Goal: Transaction & Acquisition: Purchase product/service

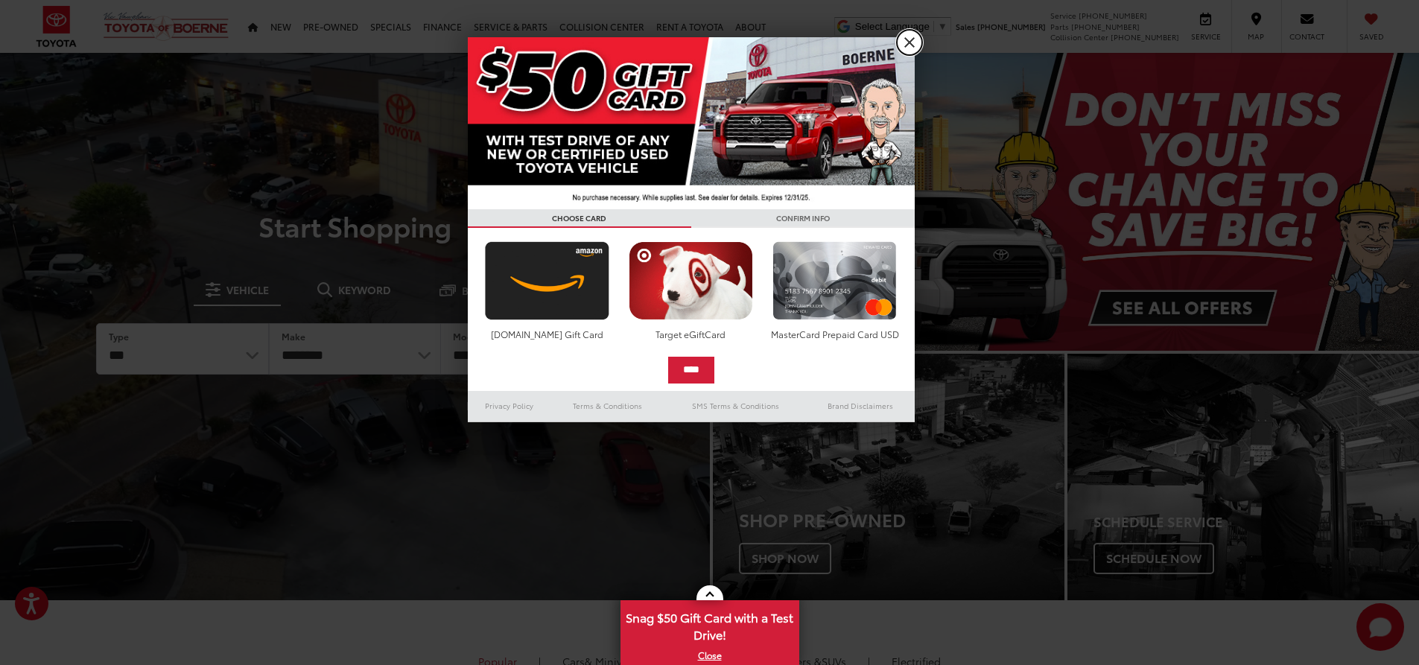
click at [912, 44] on link "X" at bounding box center [909, 42] width 25 height 25
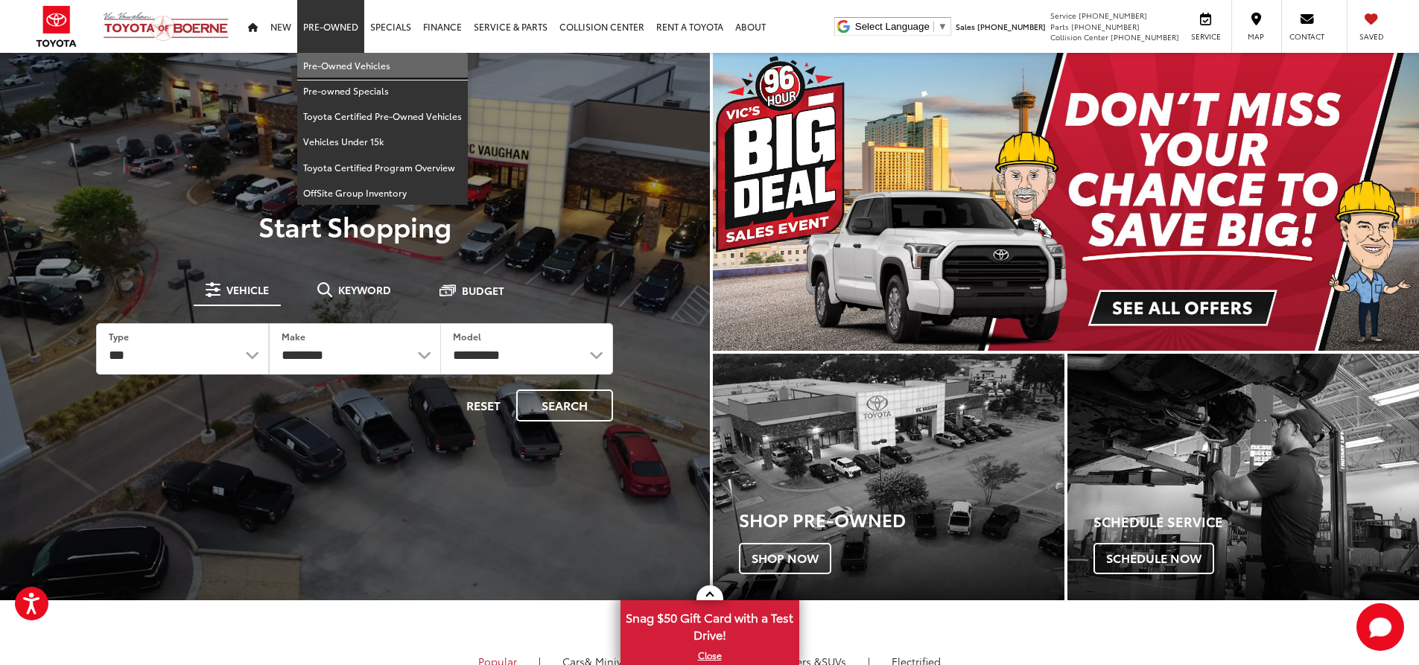
drag, startPoint x: 343, startPoint y: 66, endPoint x: 1412, endPoint y: 280, distance: 1090.1
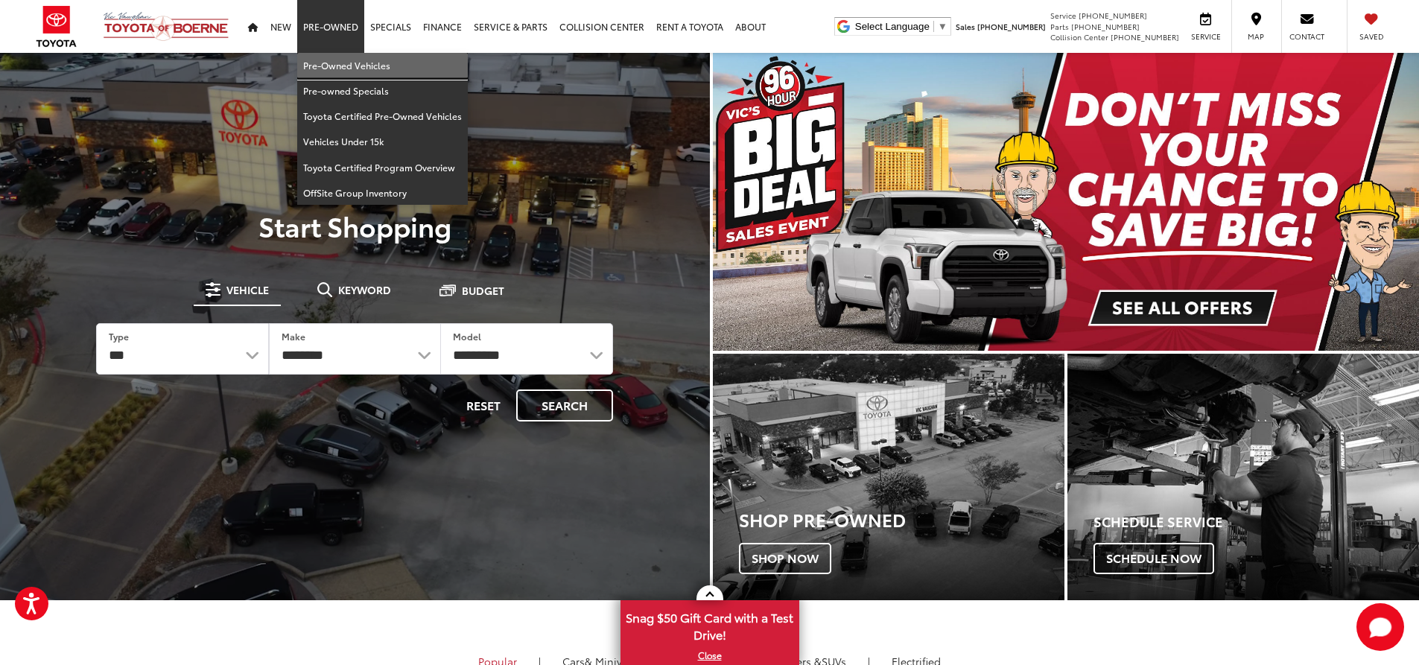
click at [343, 66] on link "Pre-Owned Vehicles" at bounding box center [382, 65] width 171 height 25
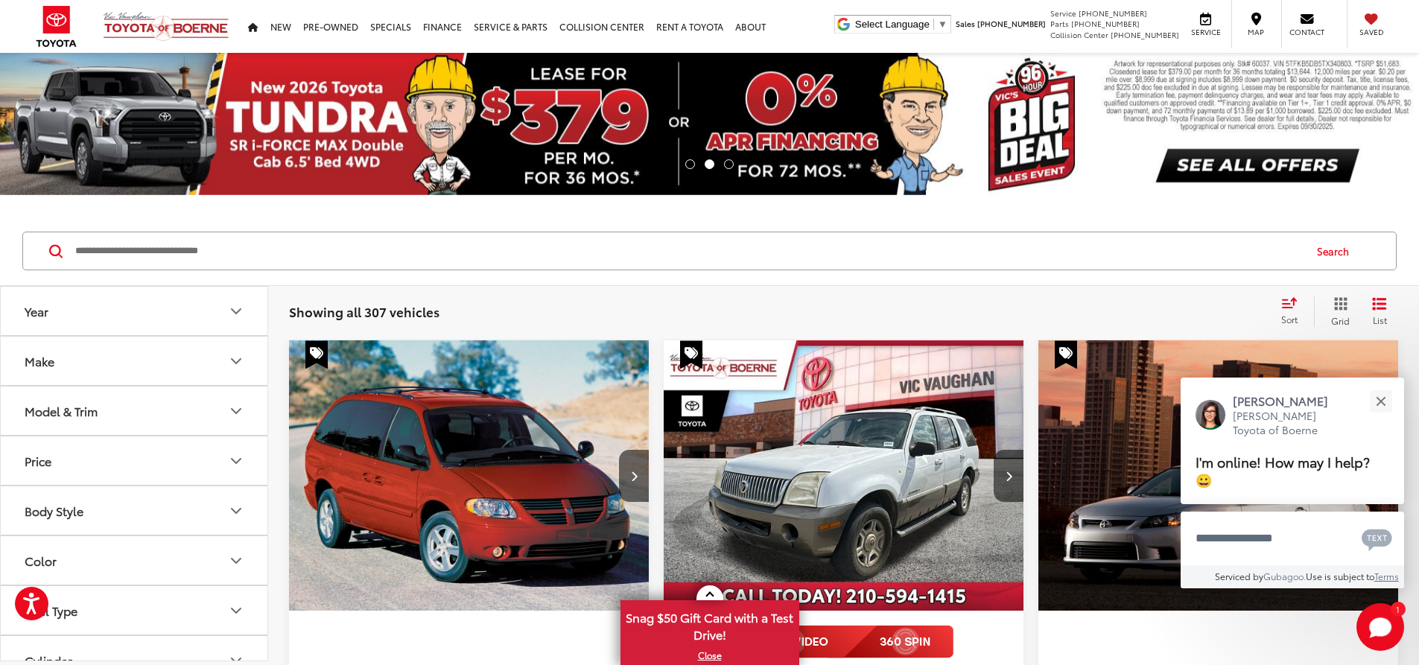
click at [153, 473] on button "Price" at bounding box center [135, 460] width 268 height 48
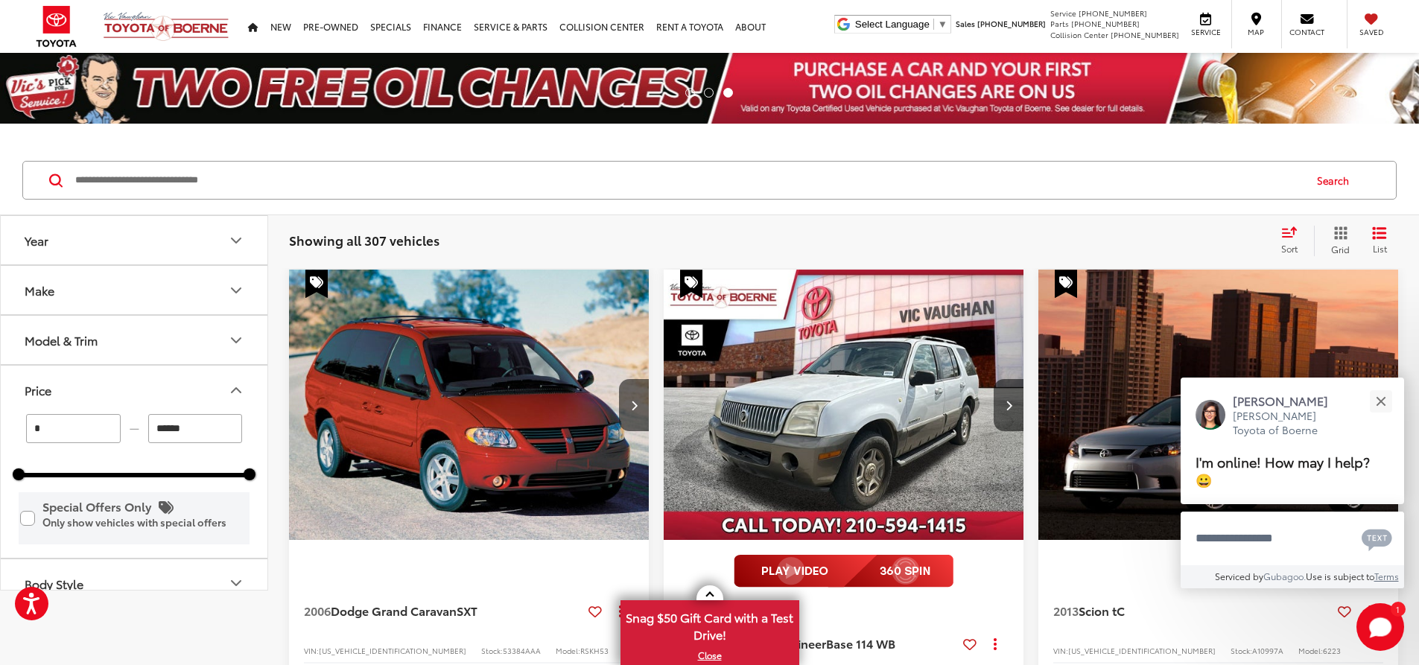
click at [64, 504] on label "Special Offers Only Only show vehicles with special offers" at bounding box center [134, 518] width 228 height 48
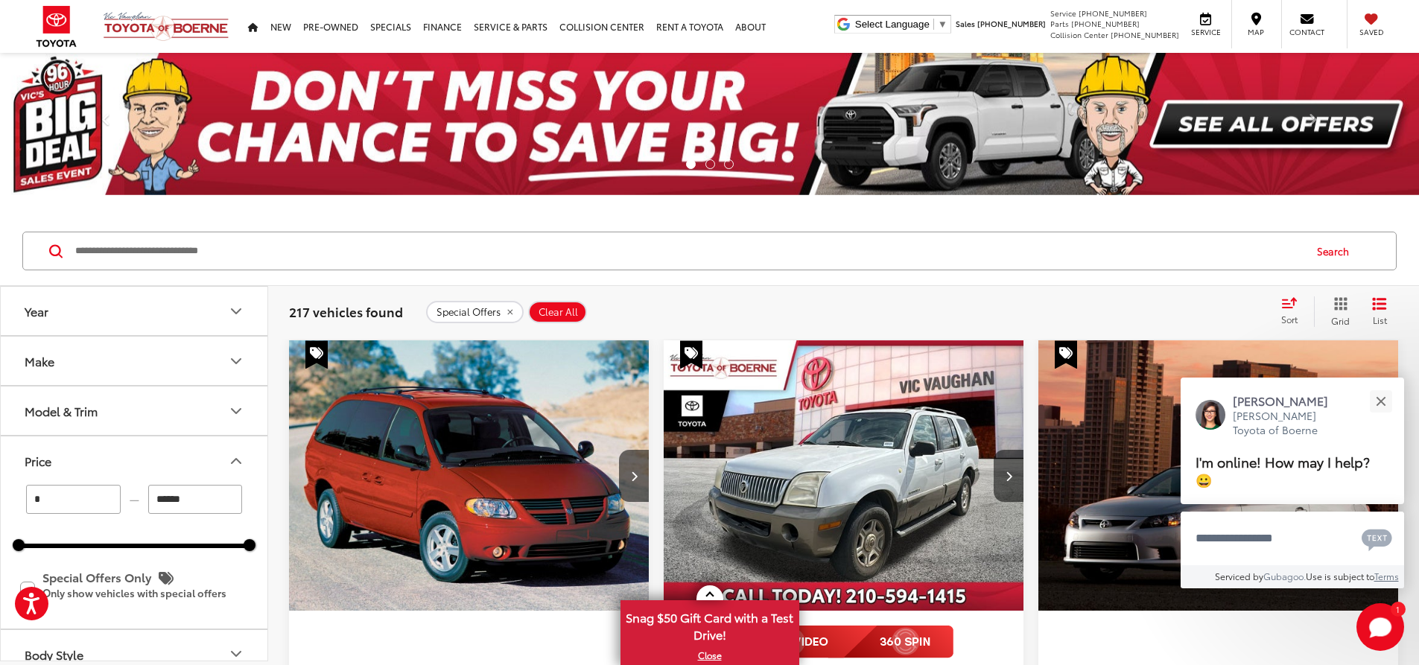
scroll to position [74, 0]
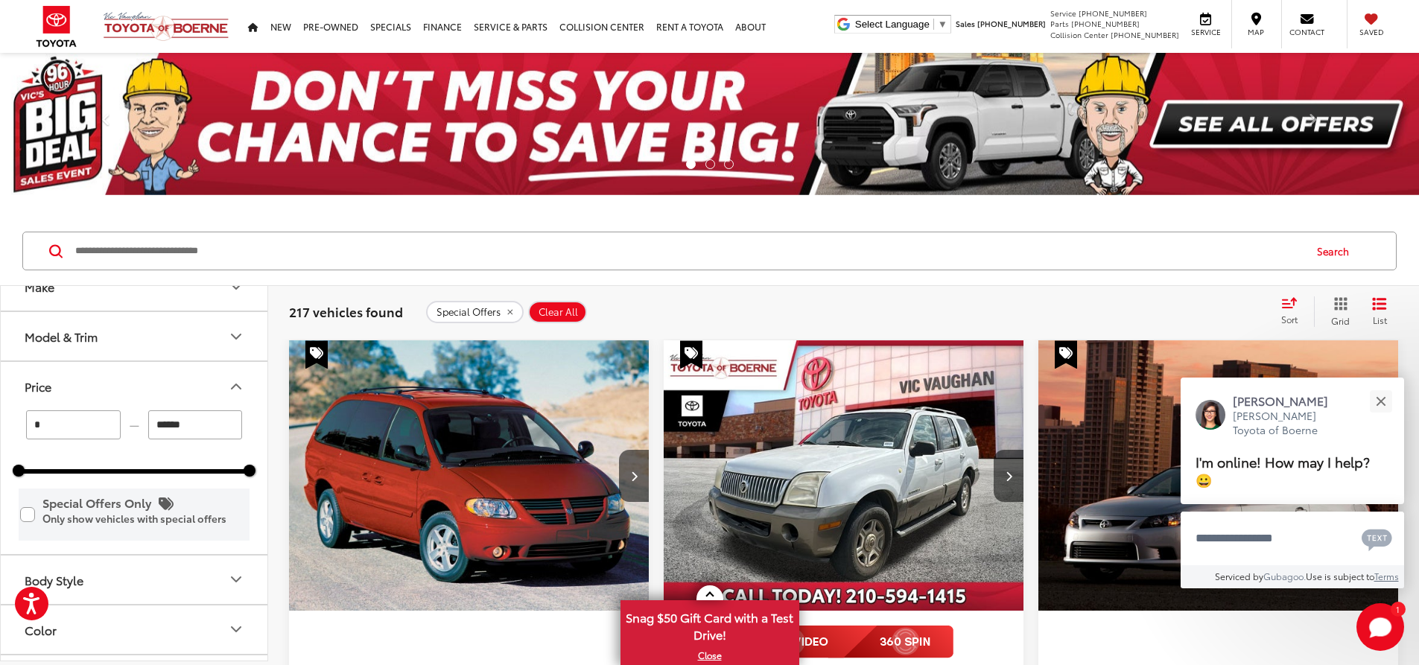
click at [25, 518] on label "Special Offers Only Only show vehicles with special offers" at bounding box center [134, 514] width 228 height 48
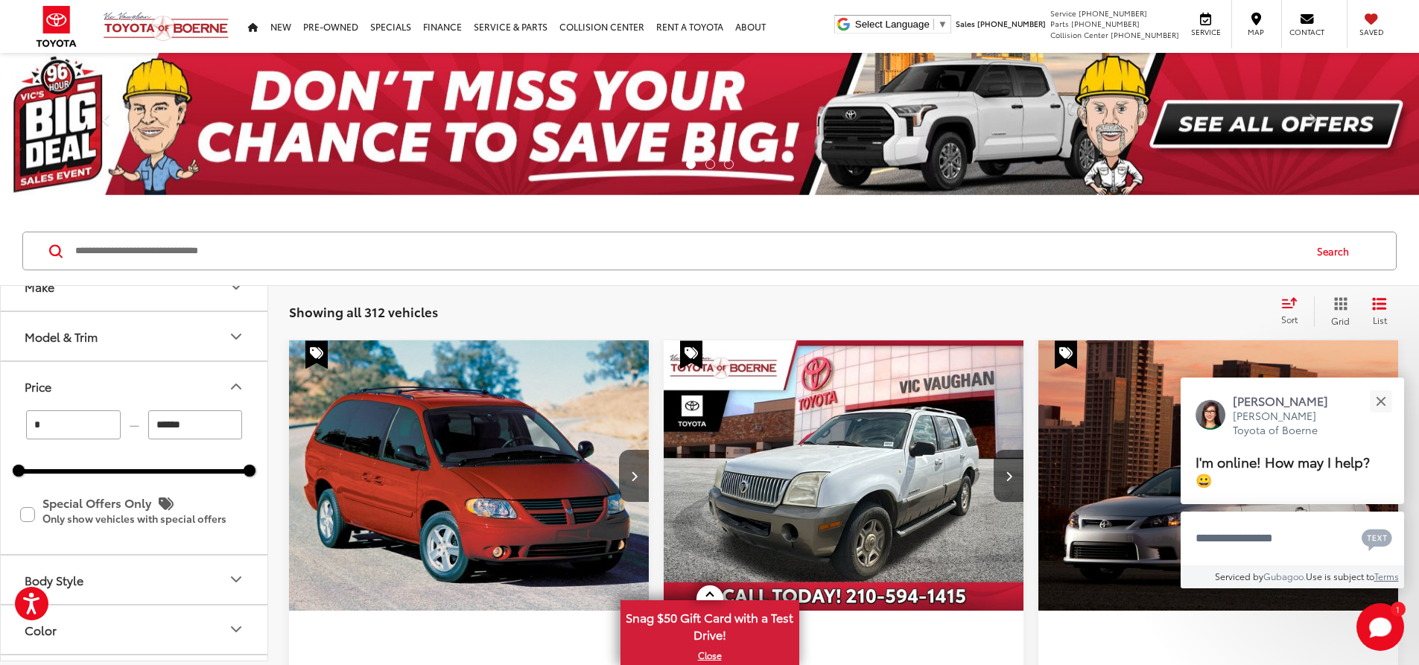
click at [74, 426] on input "*" at bounding box center [73, 424] width 95 height 29
type input "******"
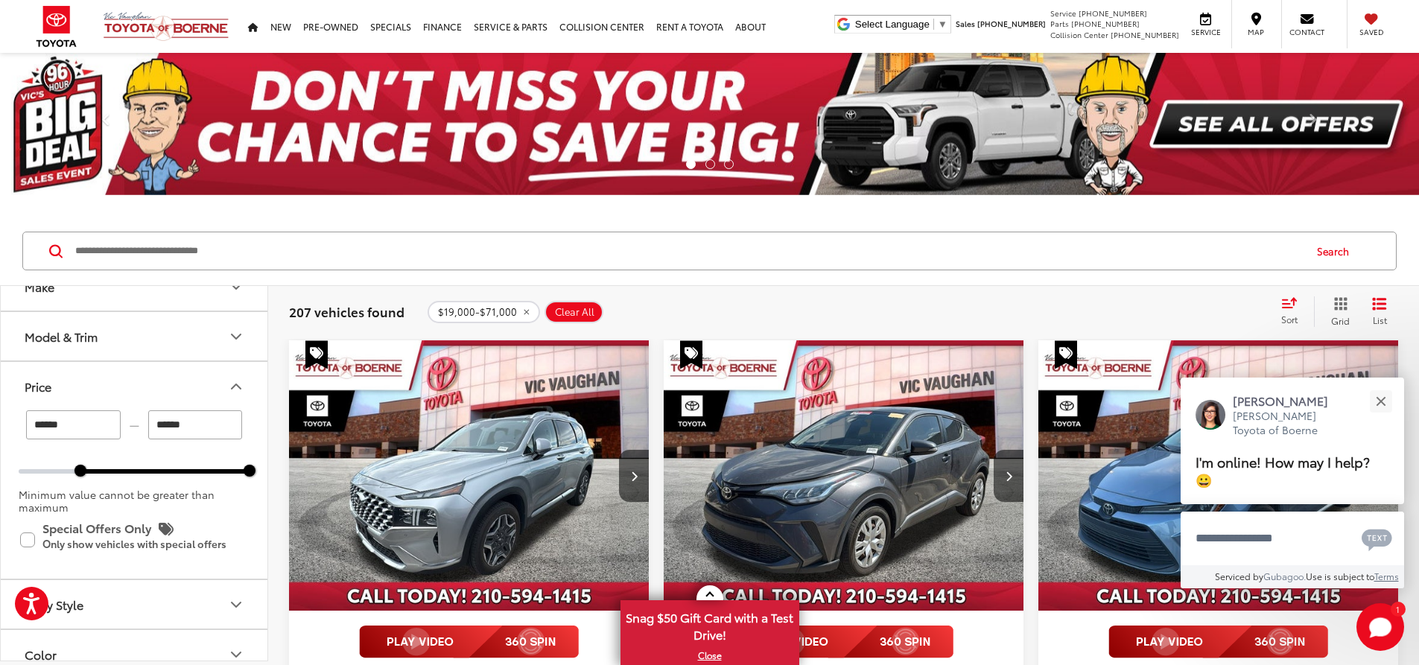
click at [201, 431] on input "******" at bounding box center [195, 424] width 95 height 29
type input "******"
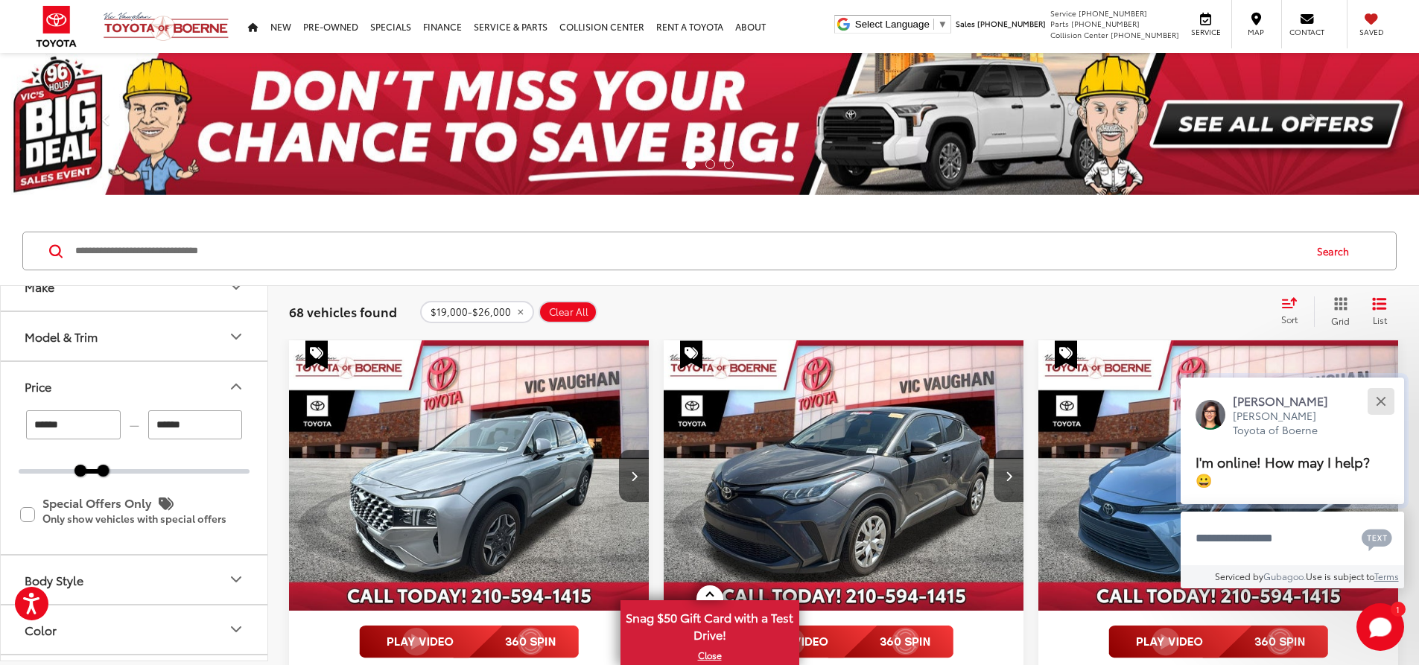
click at [1383, 395] on button "Close" at bounding box center [1381, 401] width 32 height 32
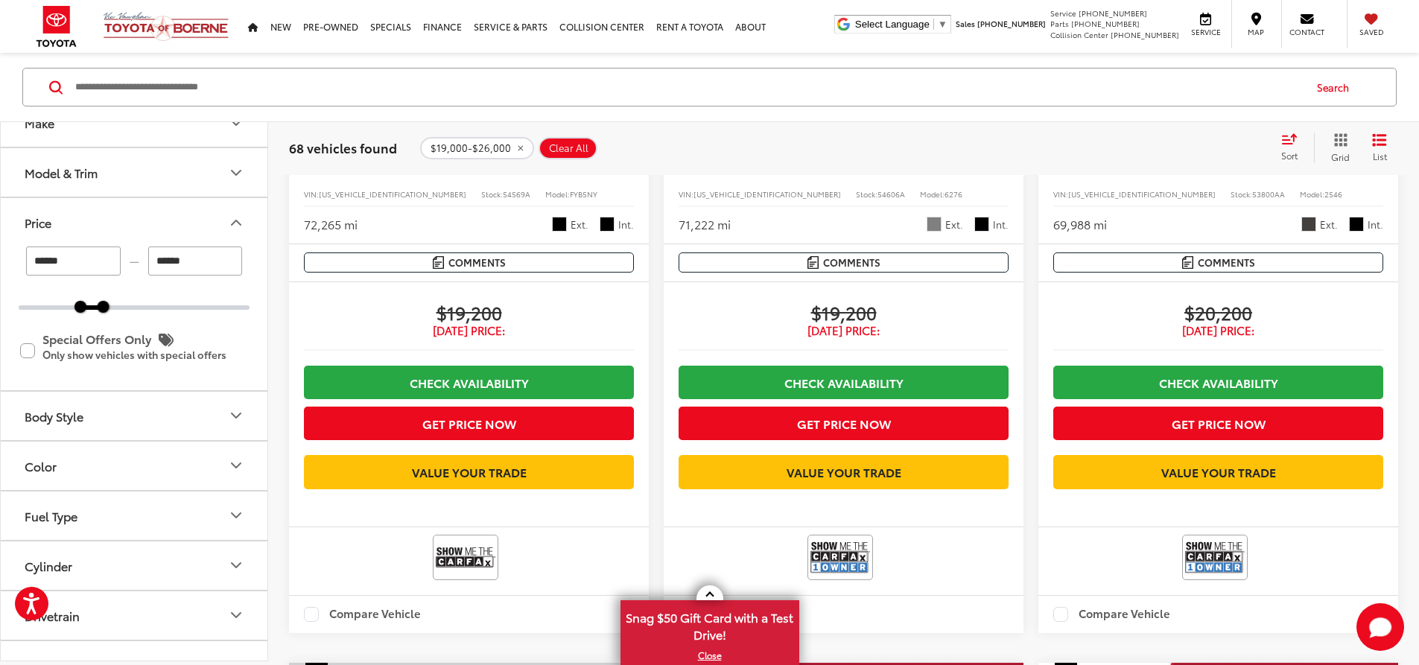
scroll to position [2533, 0]
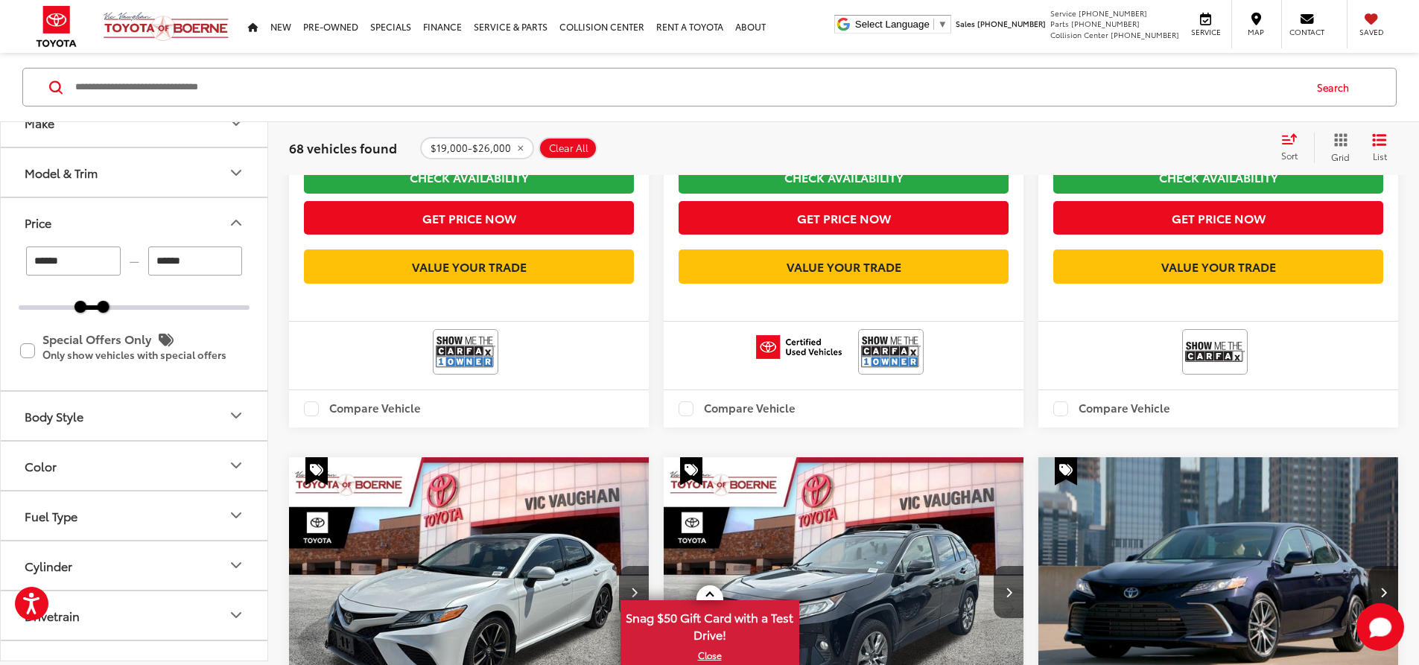
scroll to position [2548, 0]
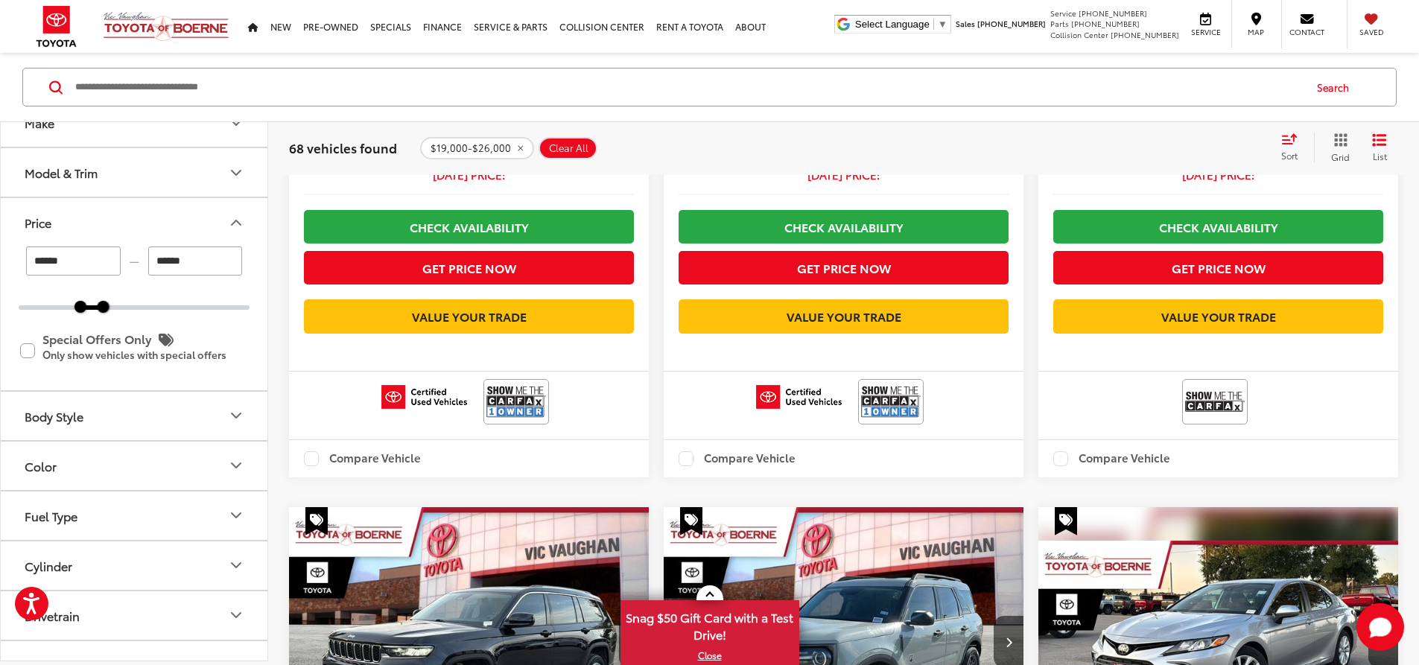
scroll to position [2548, 0]
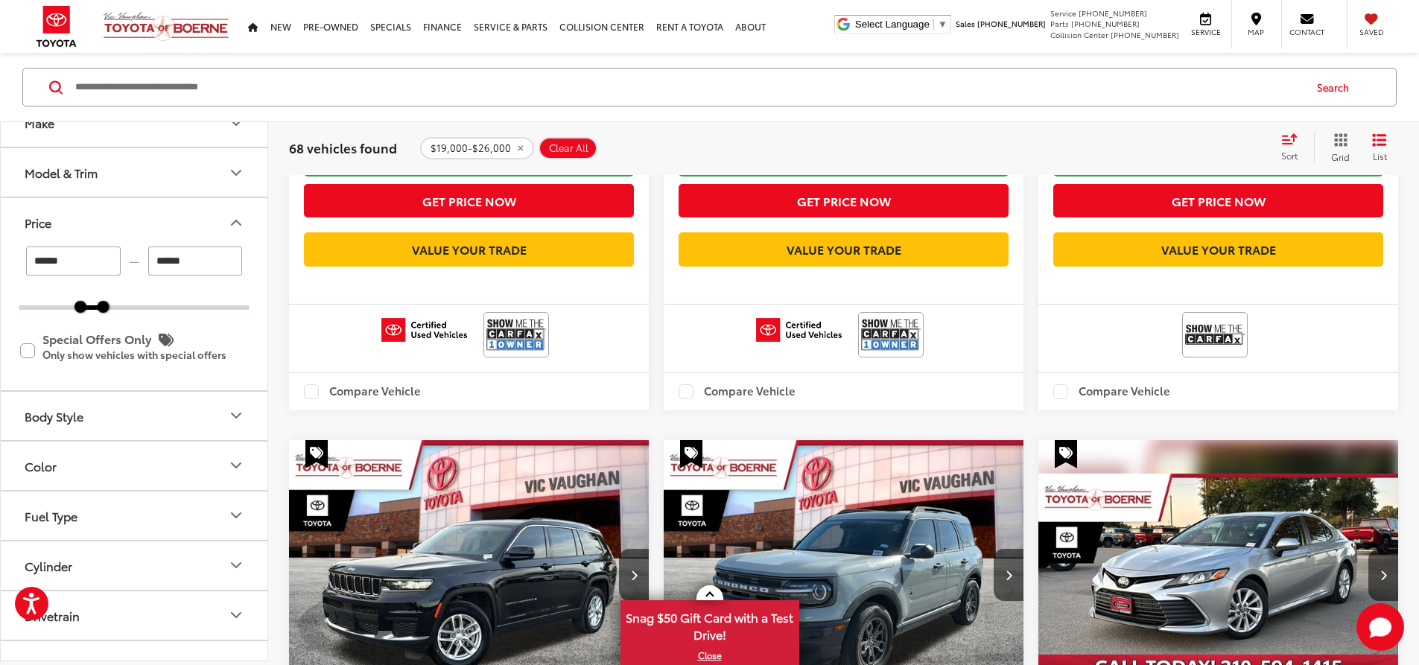
drag, startPoint x: 1160, startPoint y: 441, endPoint x: 1155, endPoint y: 434, distance: 9.1
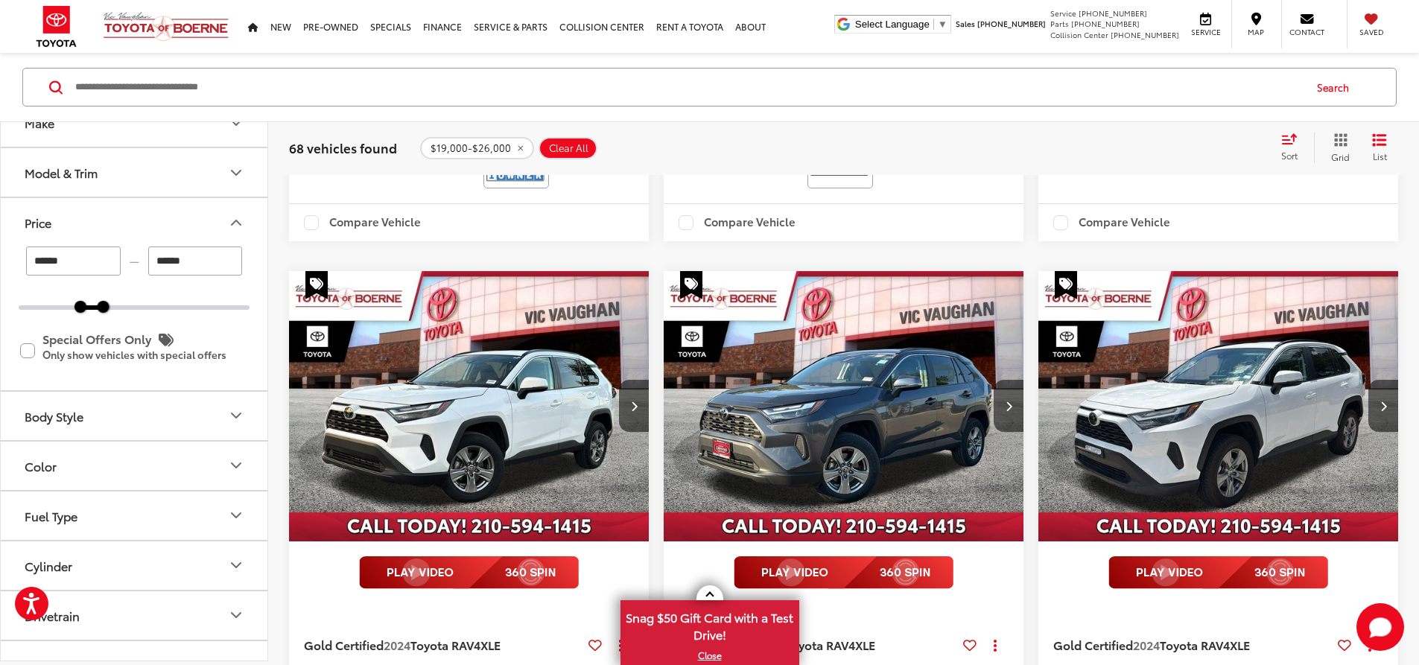
scroll to position [2772, 0]
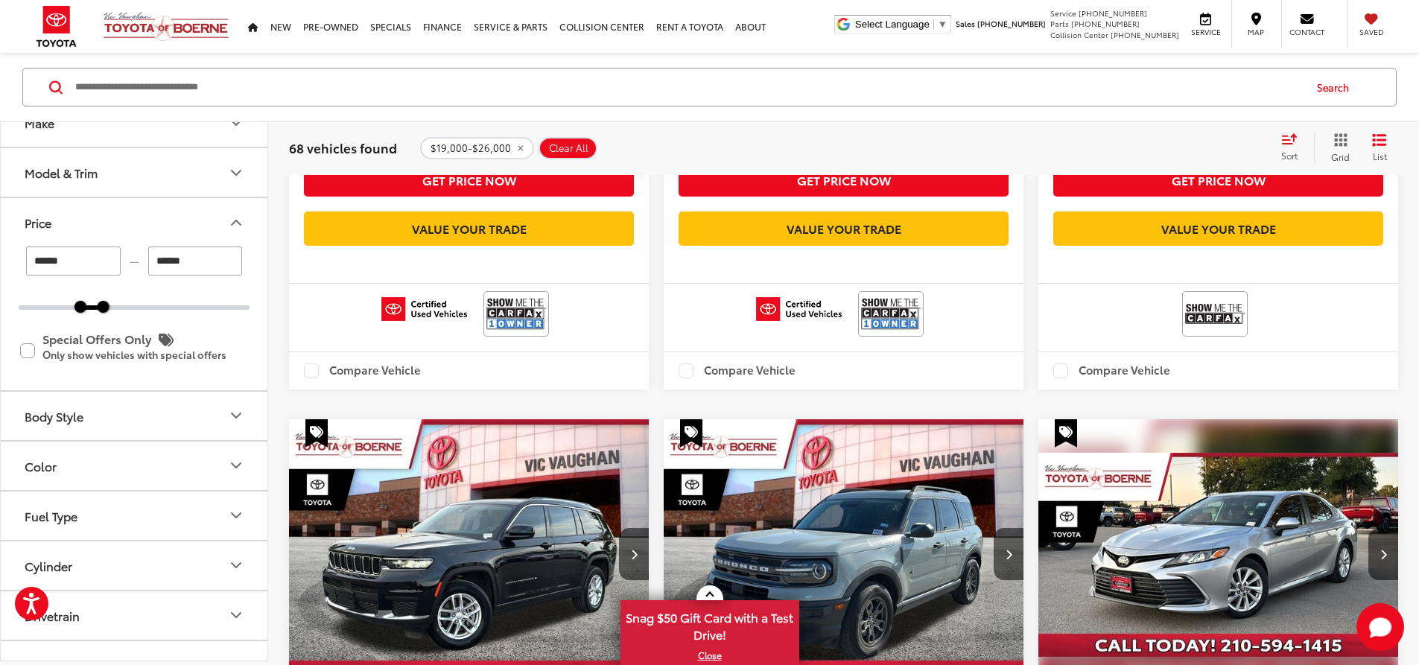
scroll to position [2697, 0]
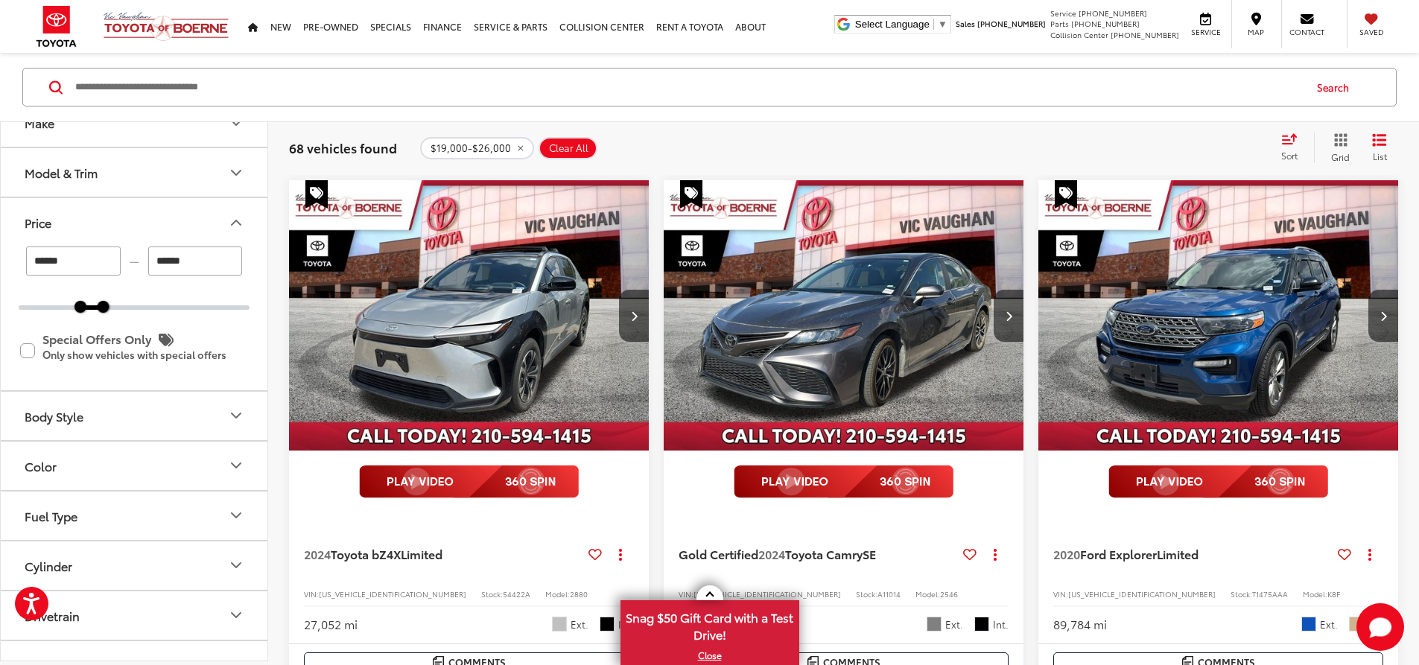
scroll to position [1952, 0]
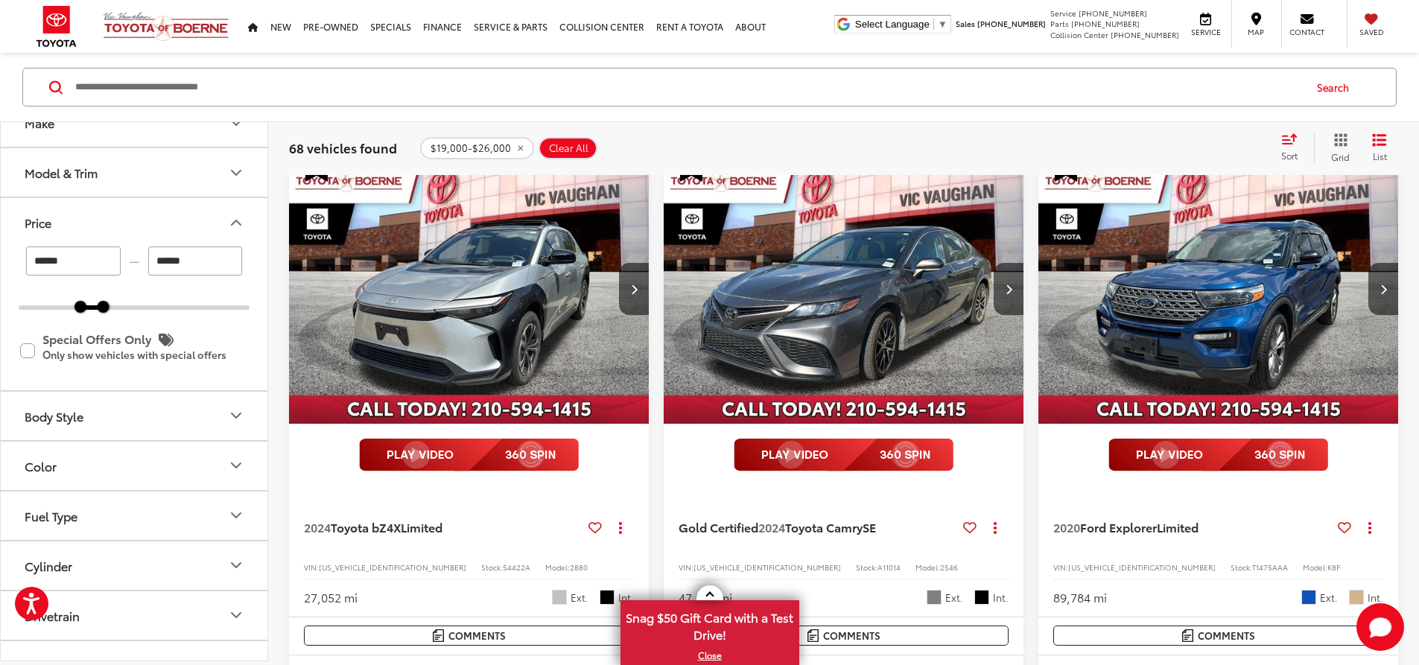
drag, startPoint x: 866, startPoint y: 499, endPoint x: 928, endPoint y: 502, distance: 61.9
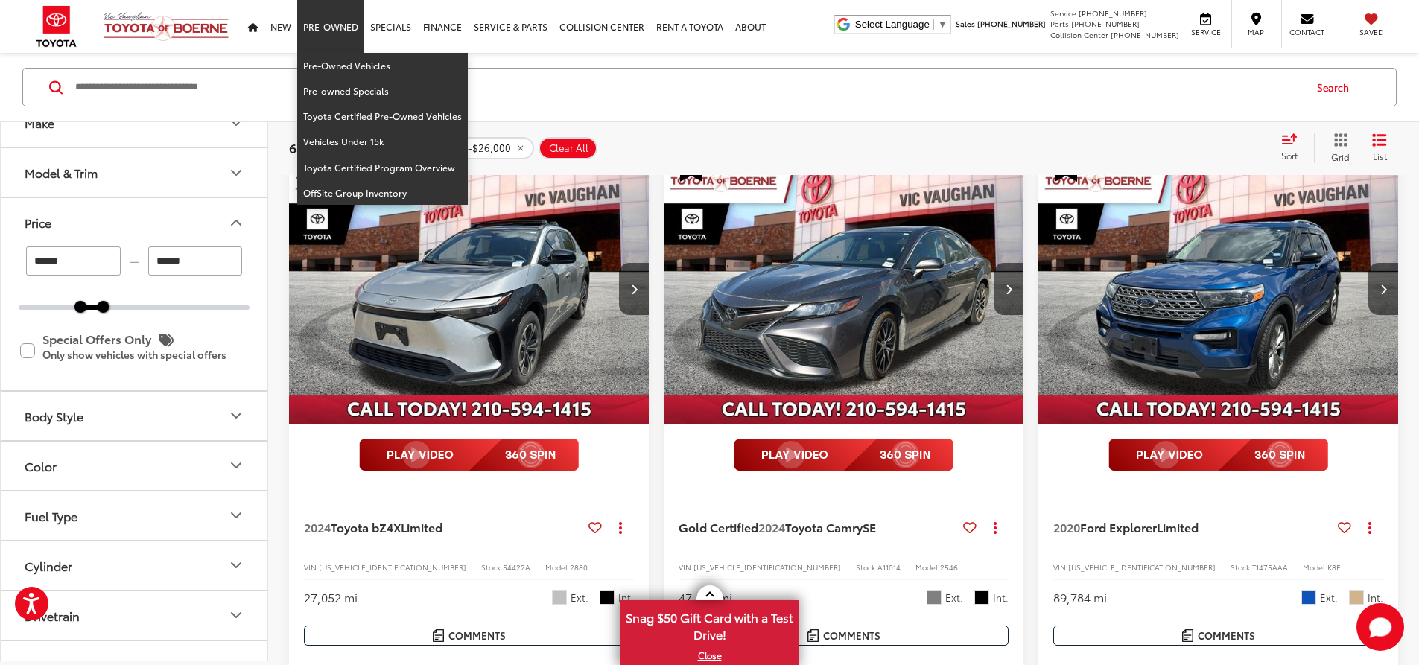
click at [340, 16] on link "Pre-Owned" at bounding box center [330, 26] width 67 height 53
